Goal: Find specific page/section: Find specific page/section

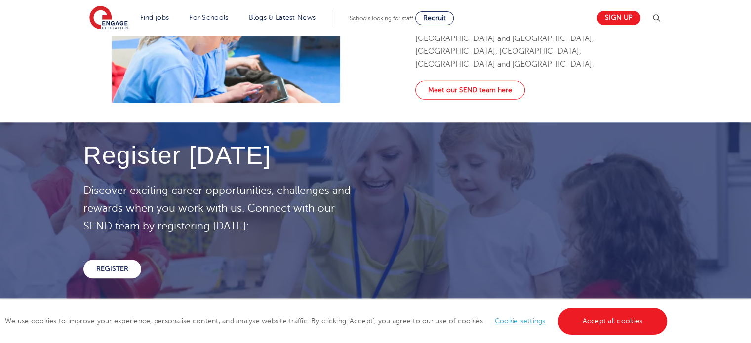
scroll to position [1278, 0]
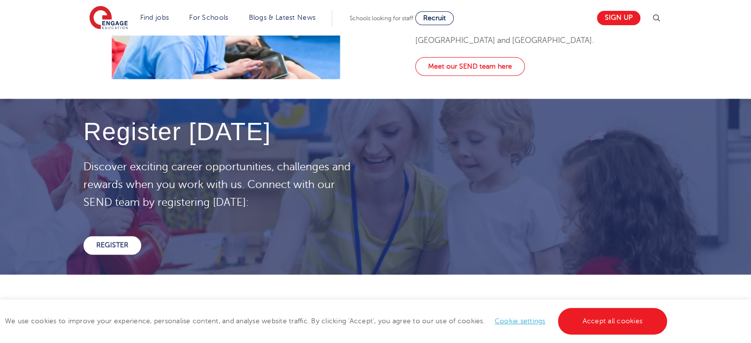
click at [466, 78] on div "Meet our SEND team here" at bounding box center [525, 67] width 220 height 21
click at [468, 76] on link "Meet our SEND team here" at bounding box center [470, 66] width 110 height 19
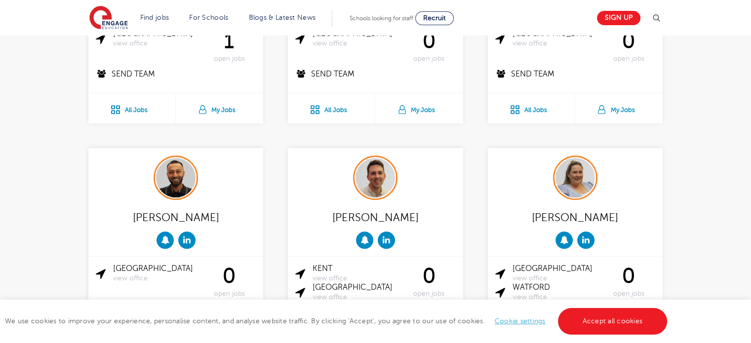
scroll to position [769, 0]
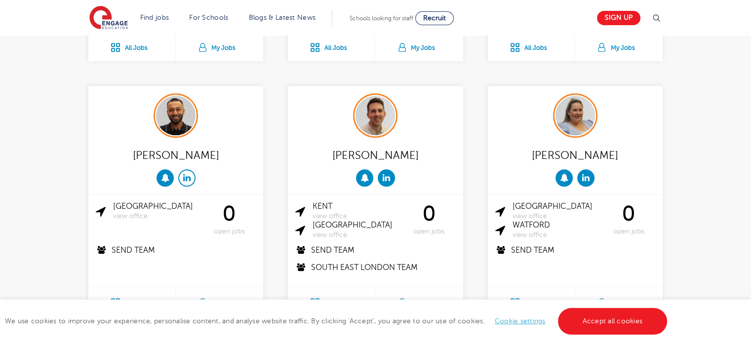
click at [190, 173] on icon at bounding box center [186, 177] width 7 height 8
click at [190, 169] on link at bounding box center [186, 177] width 17 height 17
click at [387, 173] on icon at bounding box center [386, 177] width 7 height 8
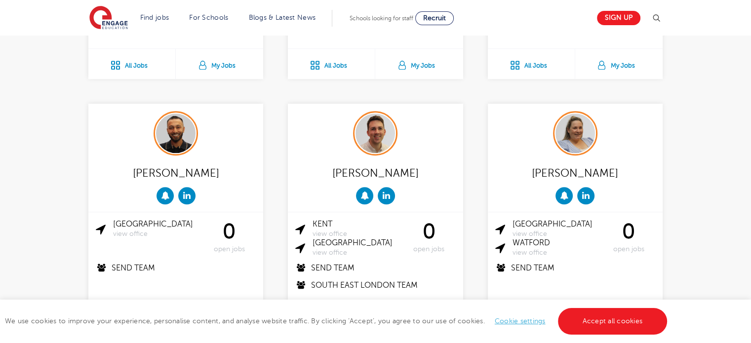
scroll to position [803, 0]
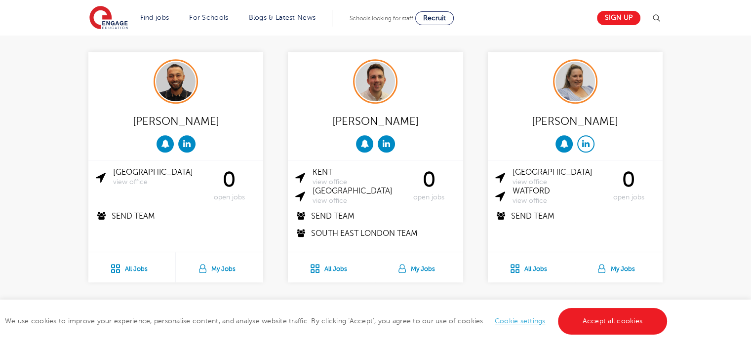
click at [585, 135] on link at bounding box center [585, 143] width 17 height 17
click at [590, 135] on link at bounding box center [585, 143] width 17 height 17
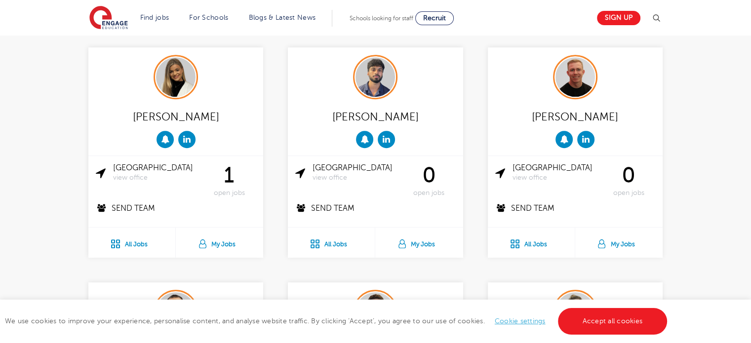
scroll to position [555, 0]
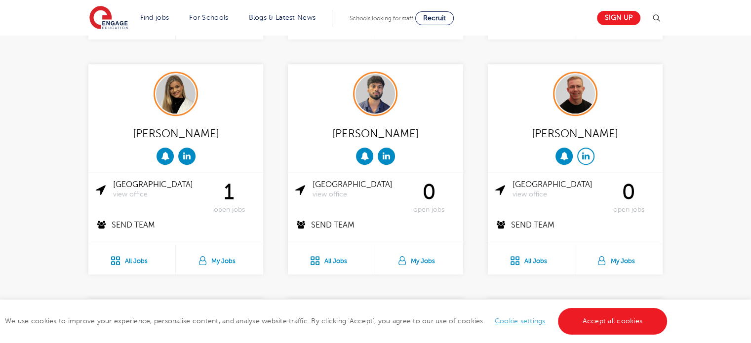
click at [585, 148] on link at bounding box center [585, 156] width 17 height 17
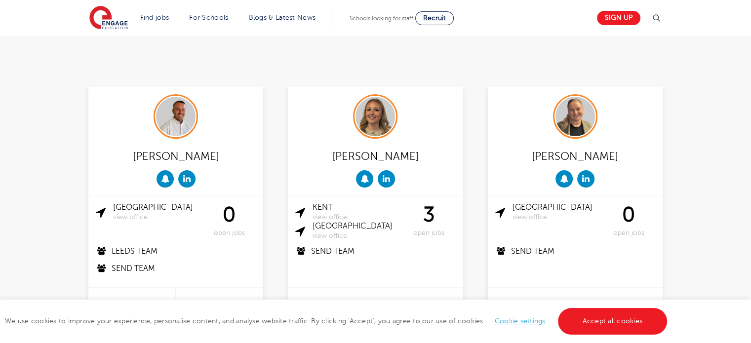
scroll to position [279, 0]
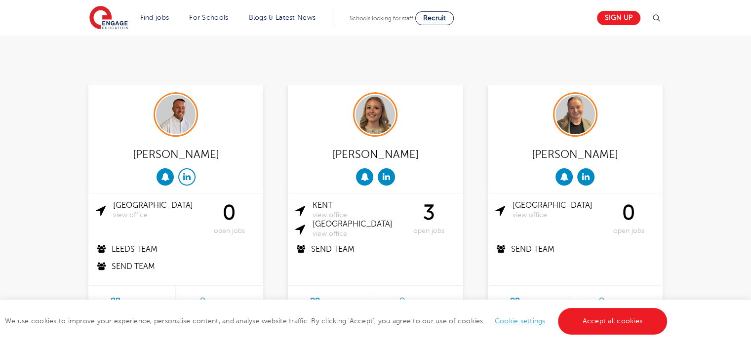
click at [189, 172] on icon at bounding box center [186, 176] width 7 height 8
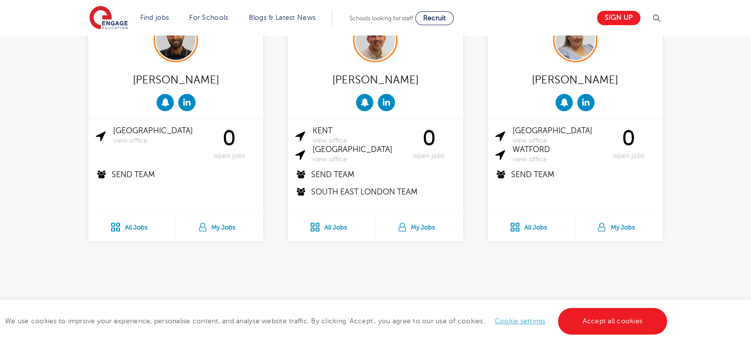
scroll to position [843, 0]
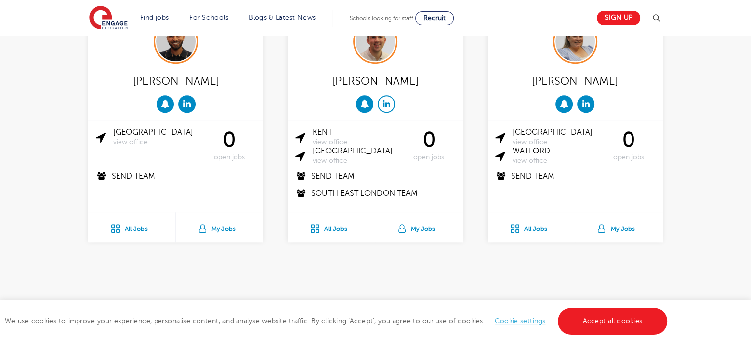
click at [384, 95] on link at bounding box center [386, 103] width 17 height 17
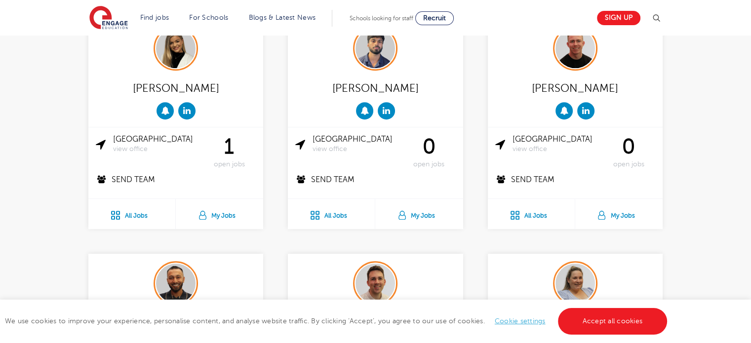
scroll to position [603, 0]
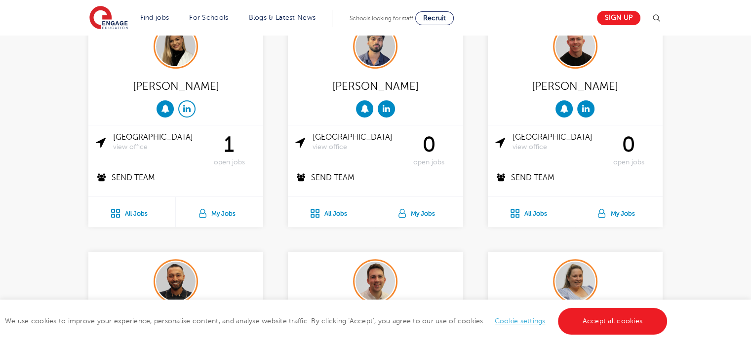
click at [189, 100] on link at bounding box center [186, 108] width 17 height 17
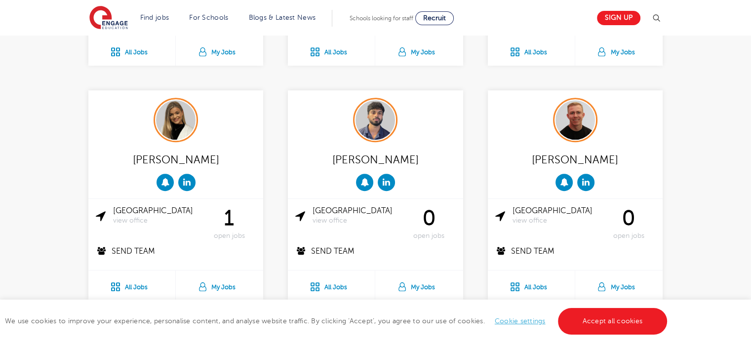
scroll to position [528, 0]
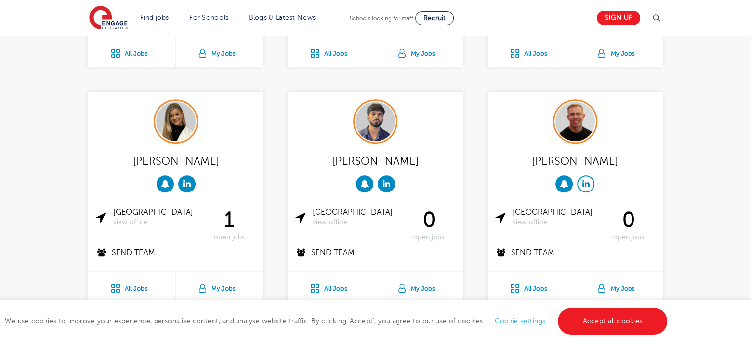
click at [589, 175] on link at bounding box center [585, 183] width 17 height 17
click at [387, 179] on icon at bounding box center [386, 183] width 7 height 8
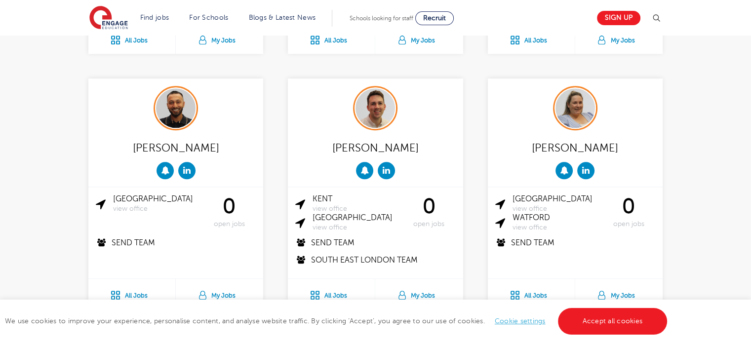
scroll to position [771, 0]
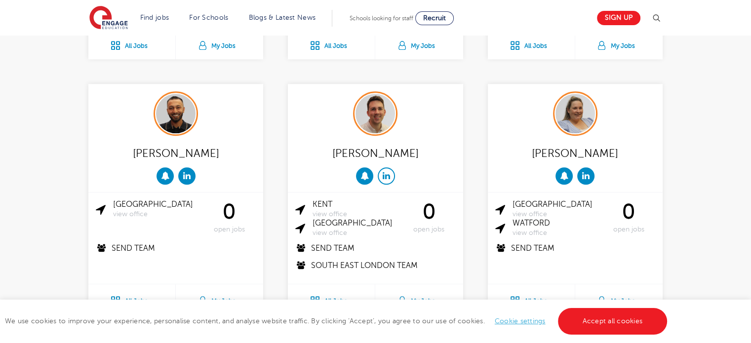
click at [386, 167] on link at bounding box center [386, 175] width 17 height 17
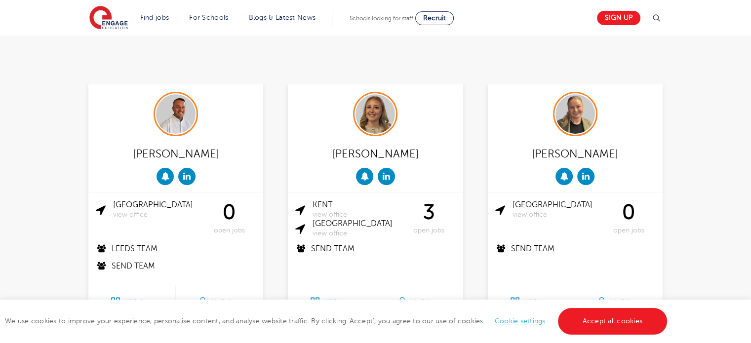
scroll to position [281, 0]
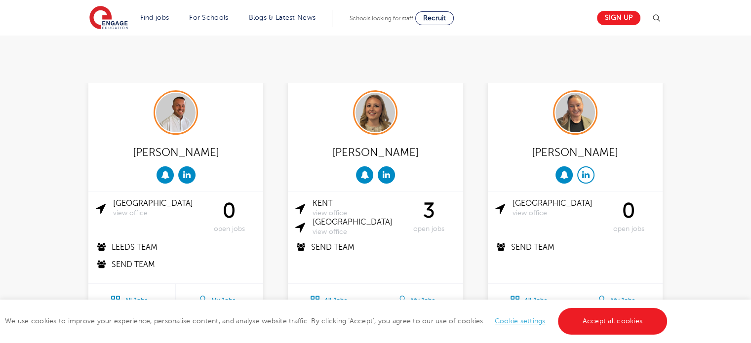
click at [587, 166] on link at bounding box center [585, 174] width 17 height 17
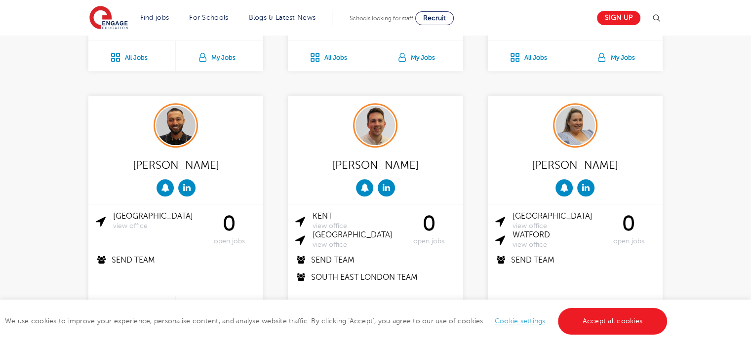
scroll to position [783, 0]
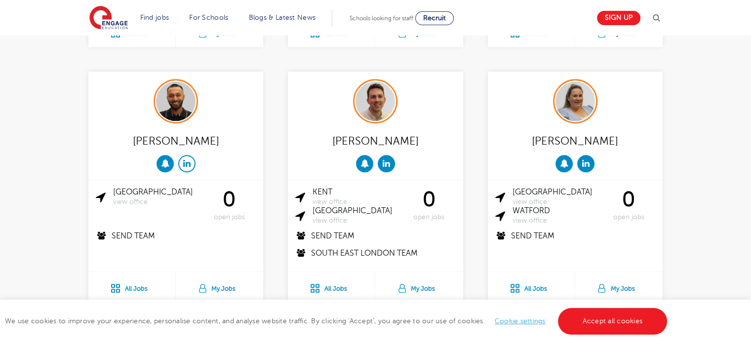
click at [185, 159] on icon at bounding box center [186, 163] width 7 height 8
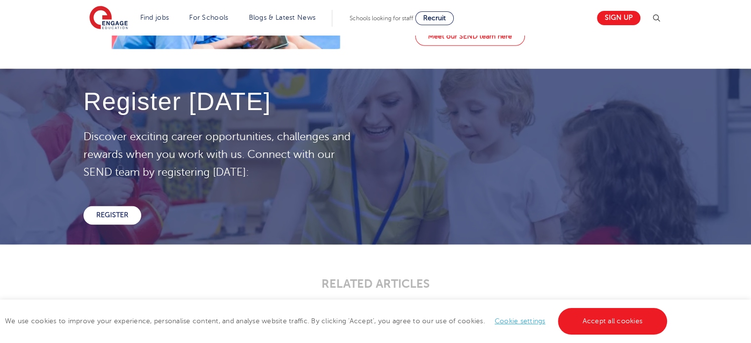
scroll to position [1314, 0]
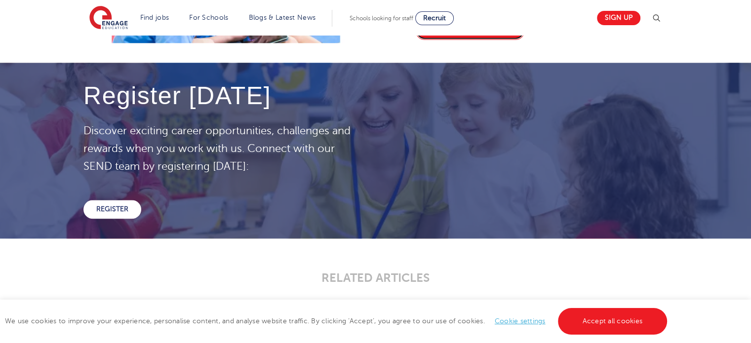
click at [488, 40] on link "Meet our SEND team here" at bounding box center [470, 30] width 110 height 19
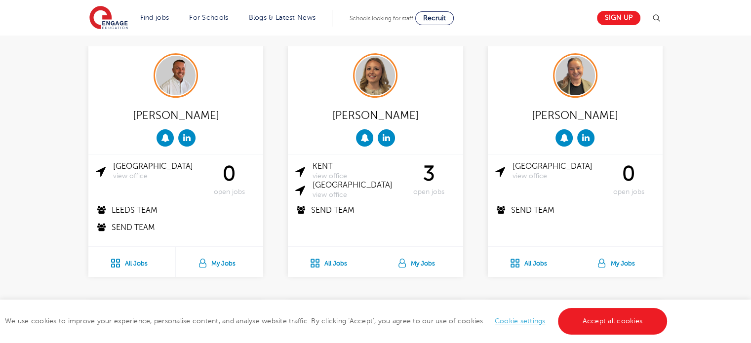
scroll to position [313, 0]
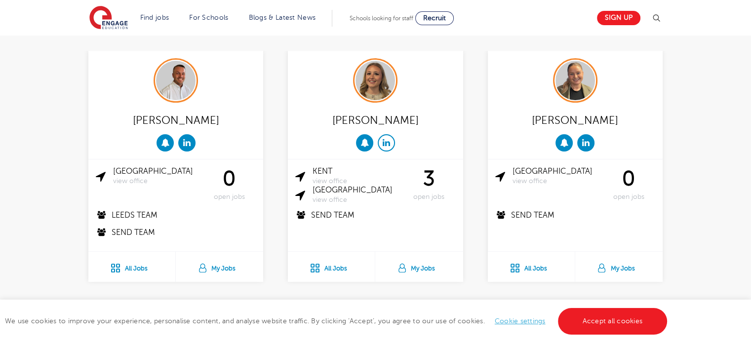
click at [392, 134] on link at bounding box center [386, 142] width 17 height 17
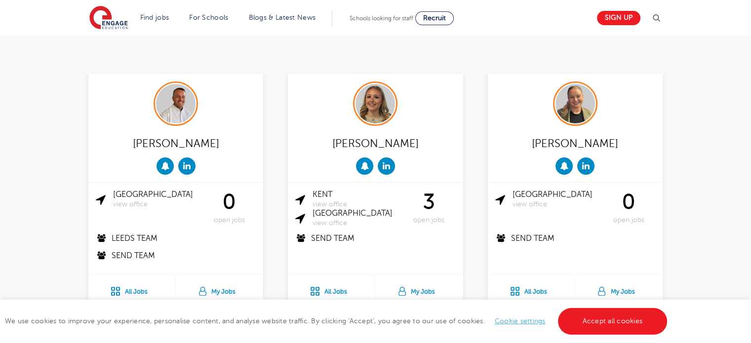
scroll to position [322, 0]
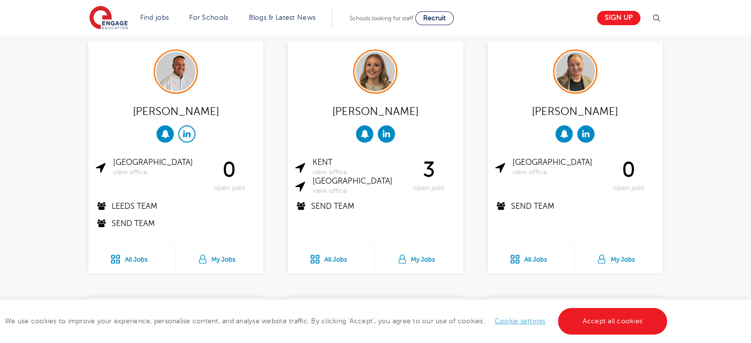
click at [193, 125] on link at bounding box center [186, 133] width 17 height 17
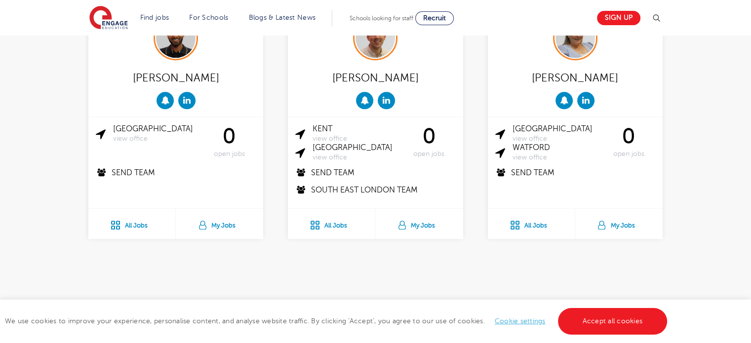
scroll to position [771, 0]
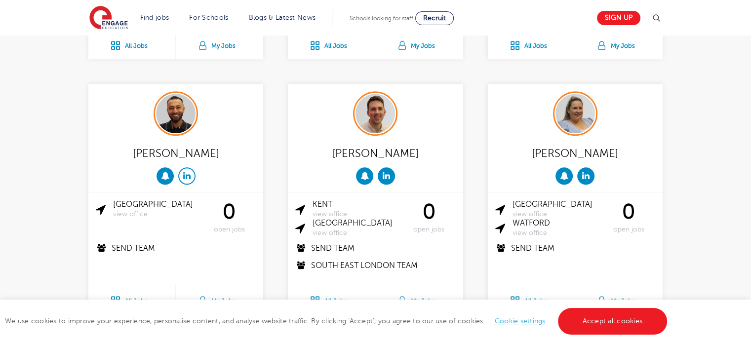
click at [193, 167] on link at bounding box center [186, 175] width 17 height 17
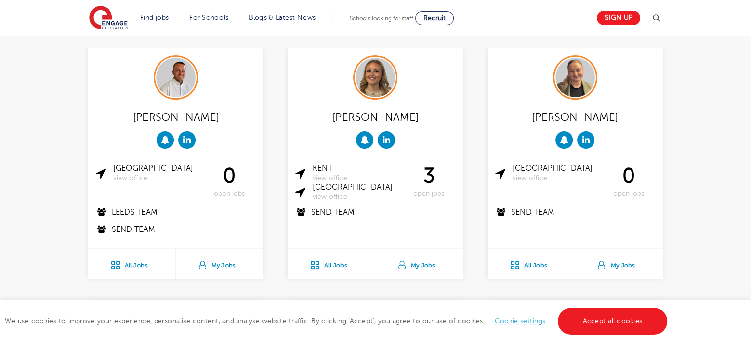
scroll to position [290, 0]
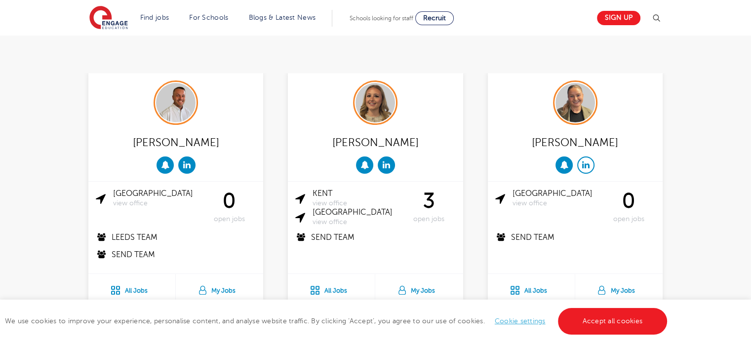
click at [585, 161] on icon at bounding box center [585, 165] width 7 height 8
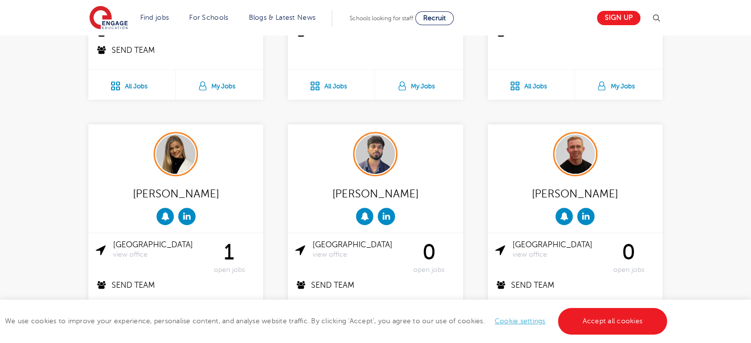
scroll to position [528, 0]
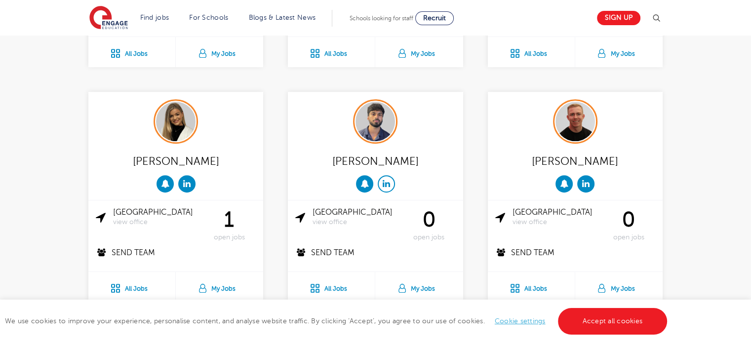
click at [381, 175] on link at bounding box center [386, 183] width 17 height 17
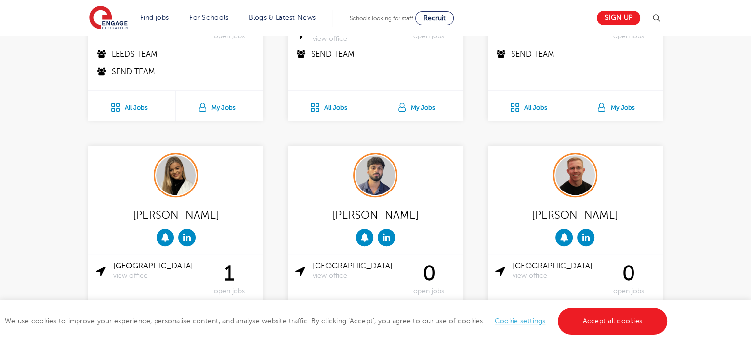
scroll to position [558, 0]
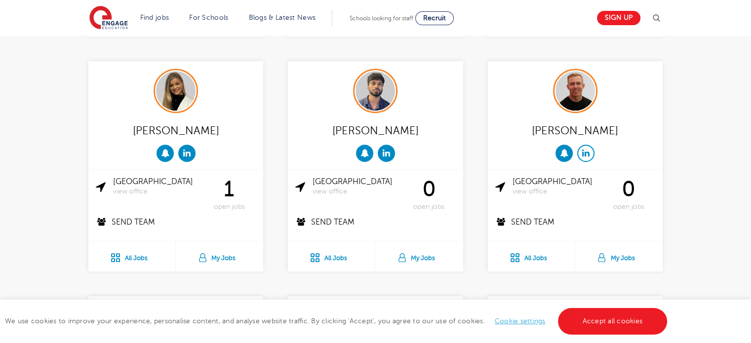
click at [585, 149] on icon at bounding box center [585, 153] width 7 height 8
